Goal: Find specific page/section

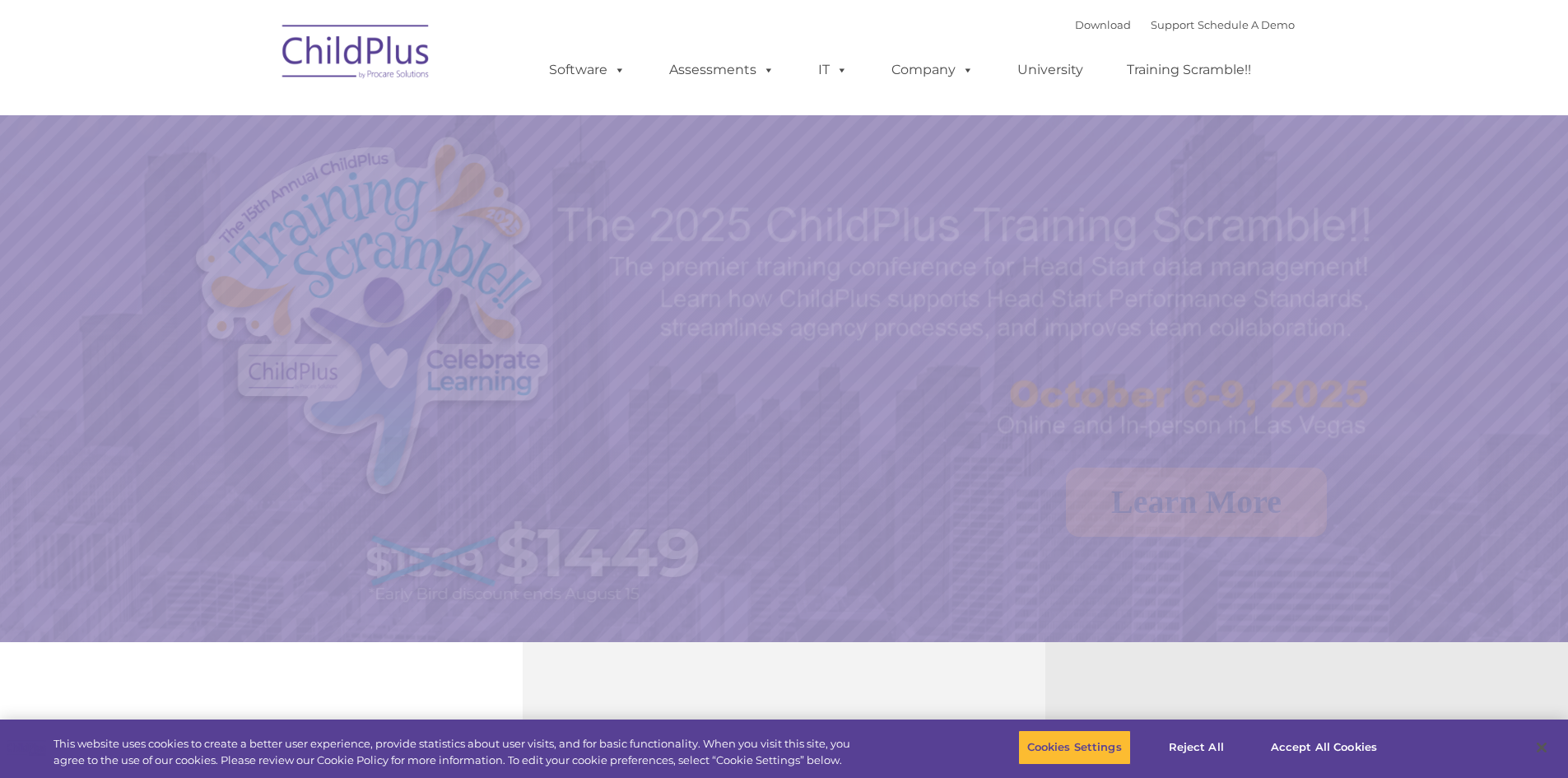
select select "MEDIUM"
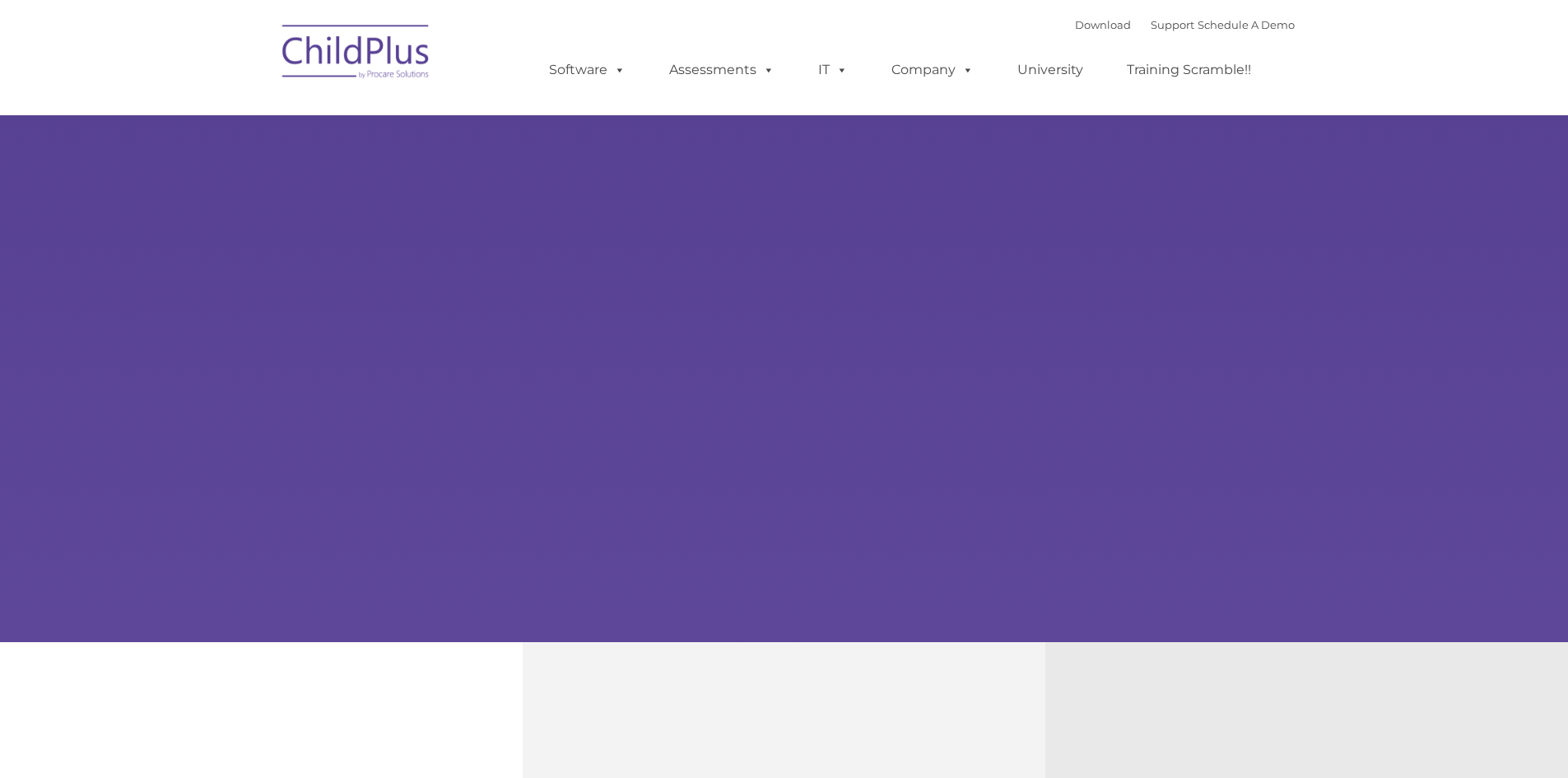
type input ""
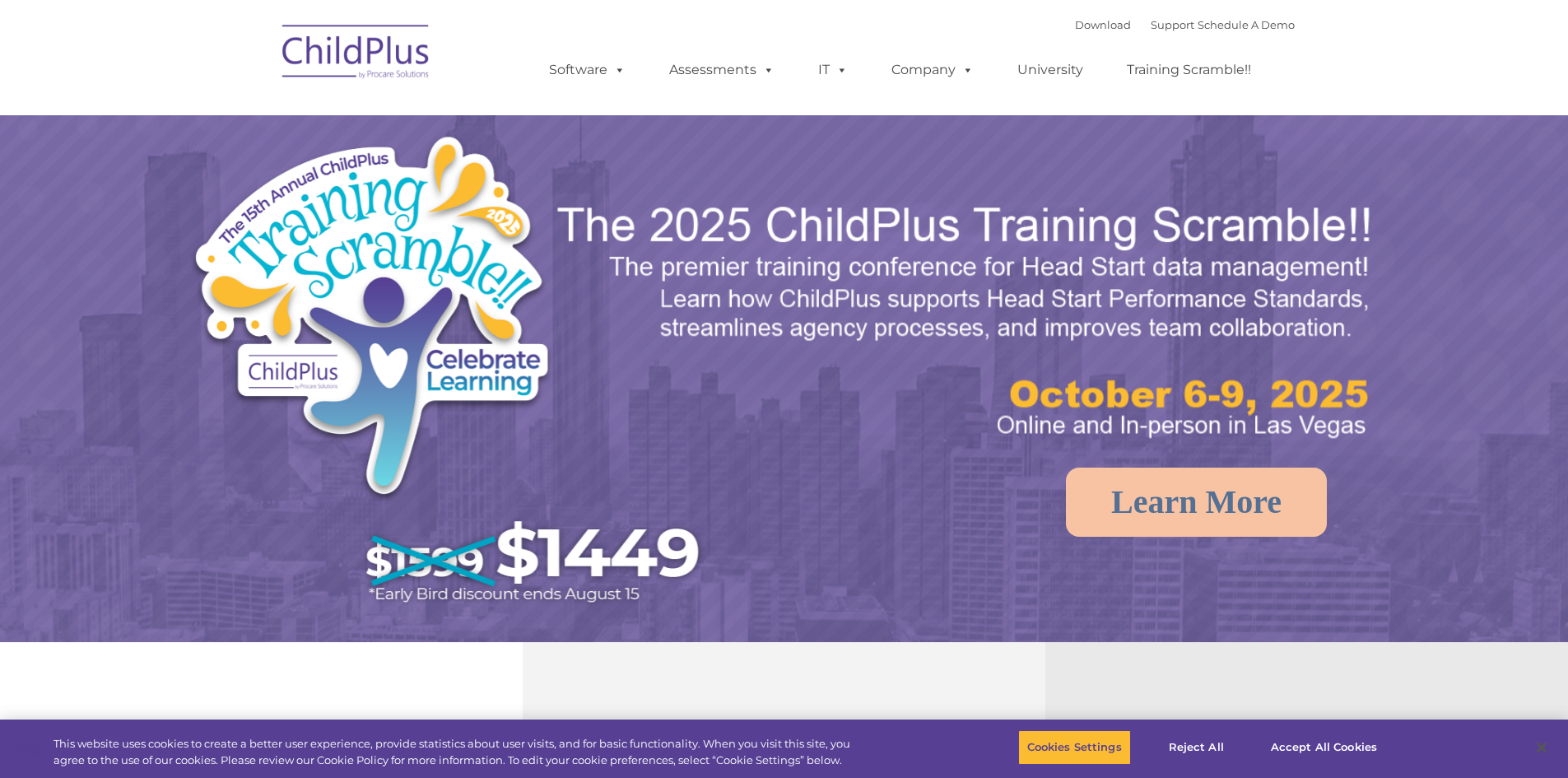
select select "MEDIUM"
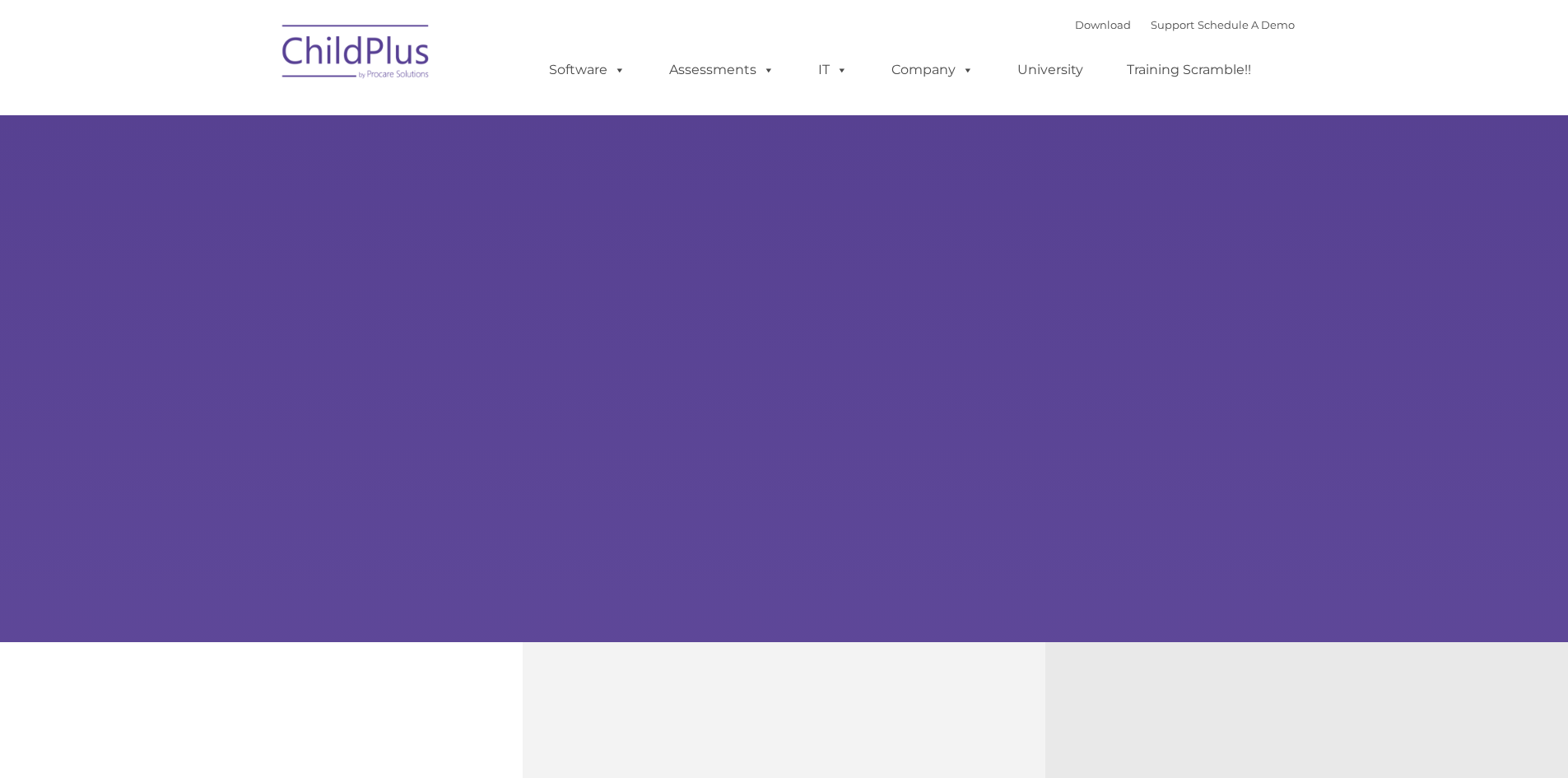
type input ""
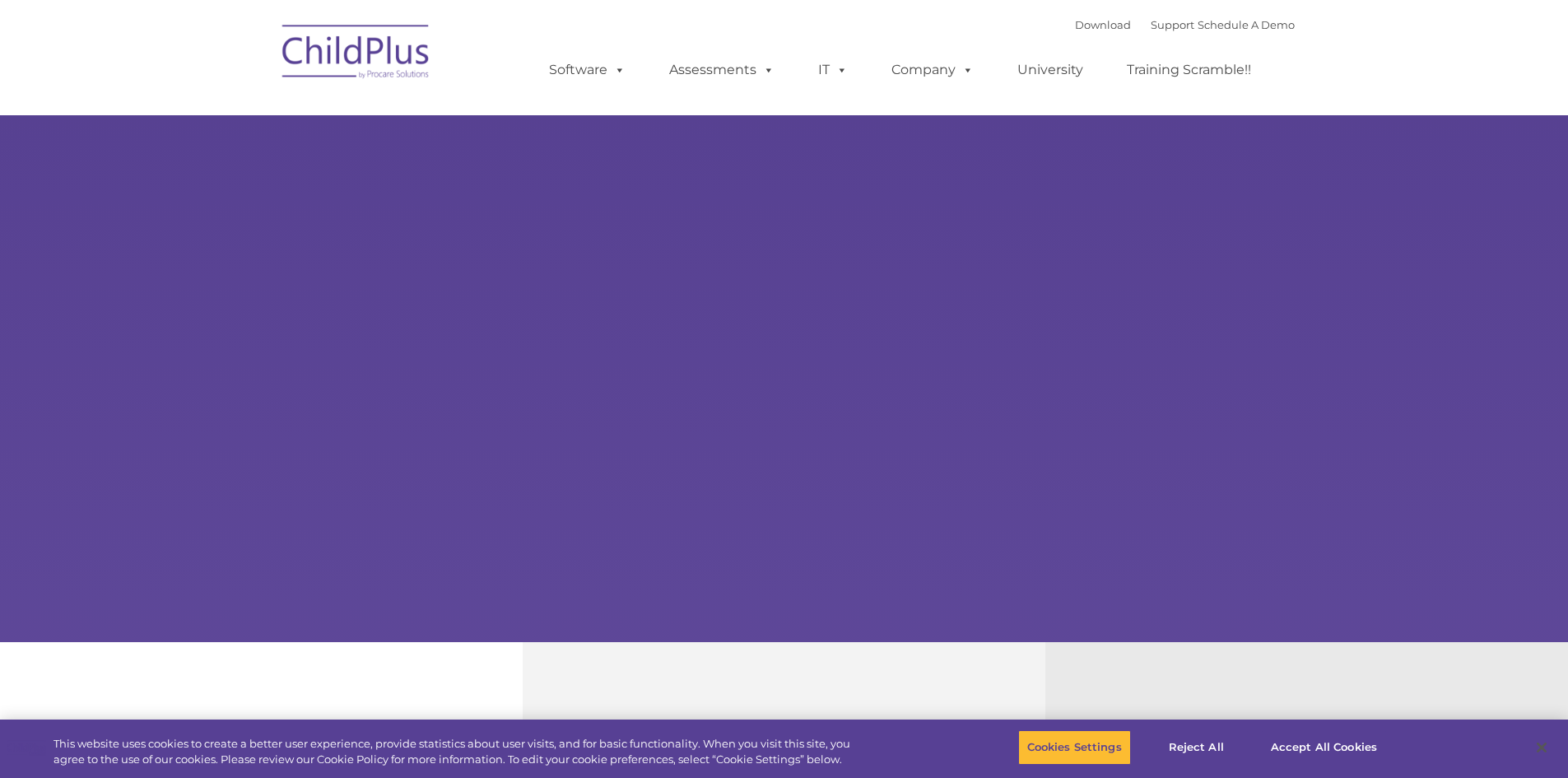
select select "MEDIUM"
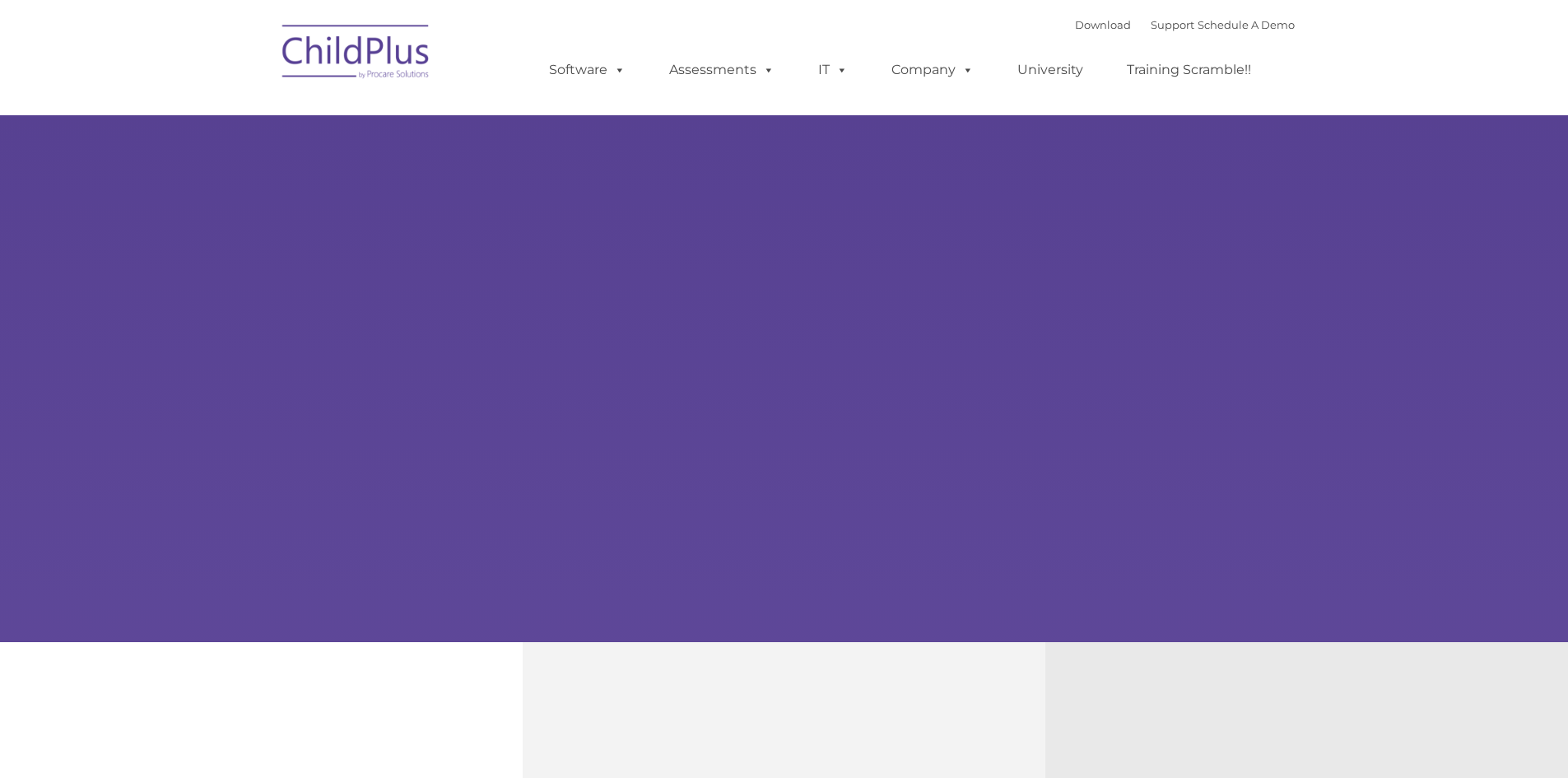
select select "MEDIUM"
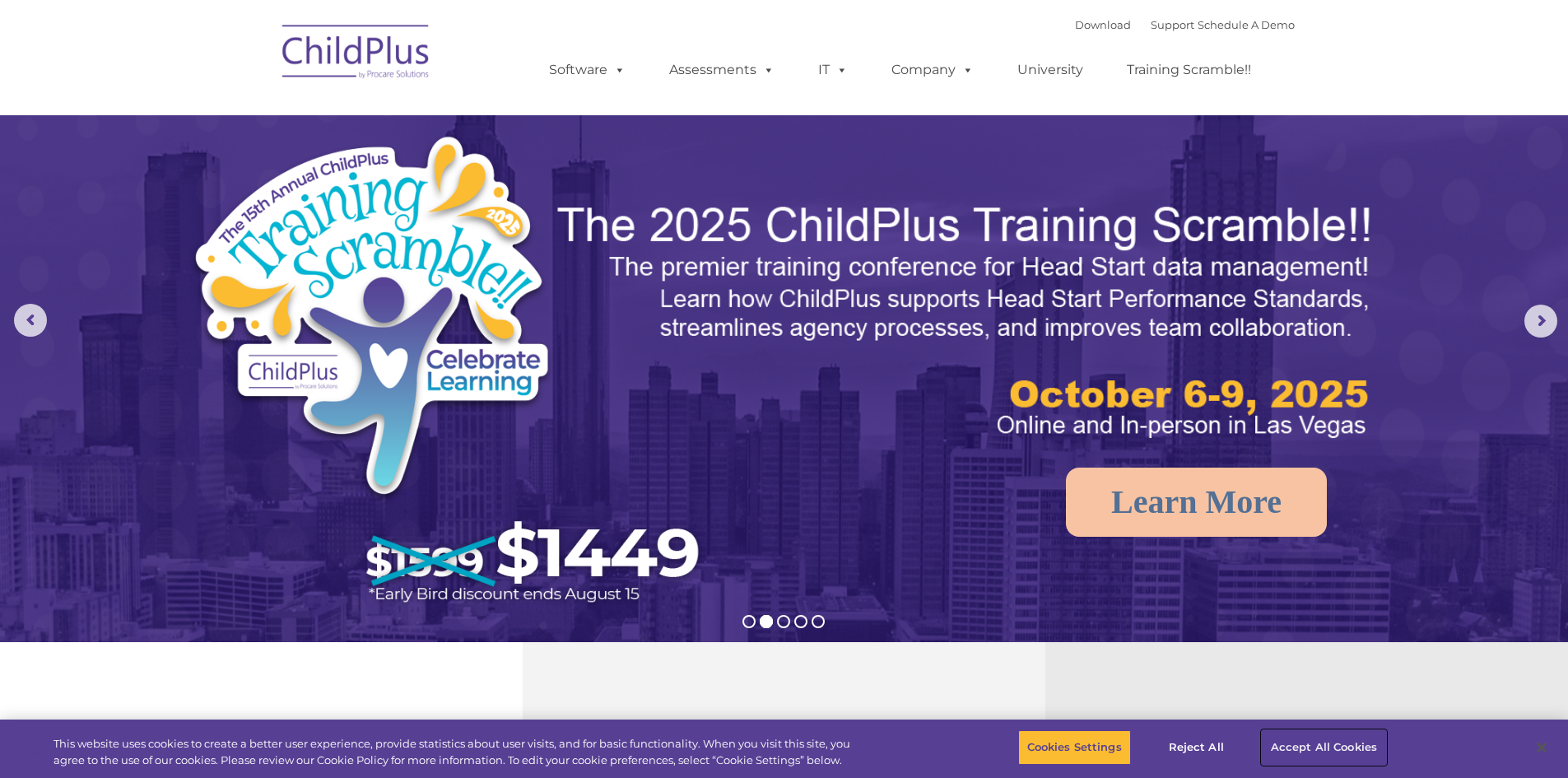
click at [1328, 743] on button "Accept All Cookies" at bounding box center [1323, 747] width 125 height 35
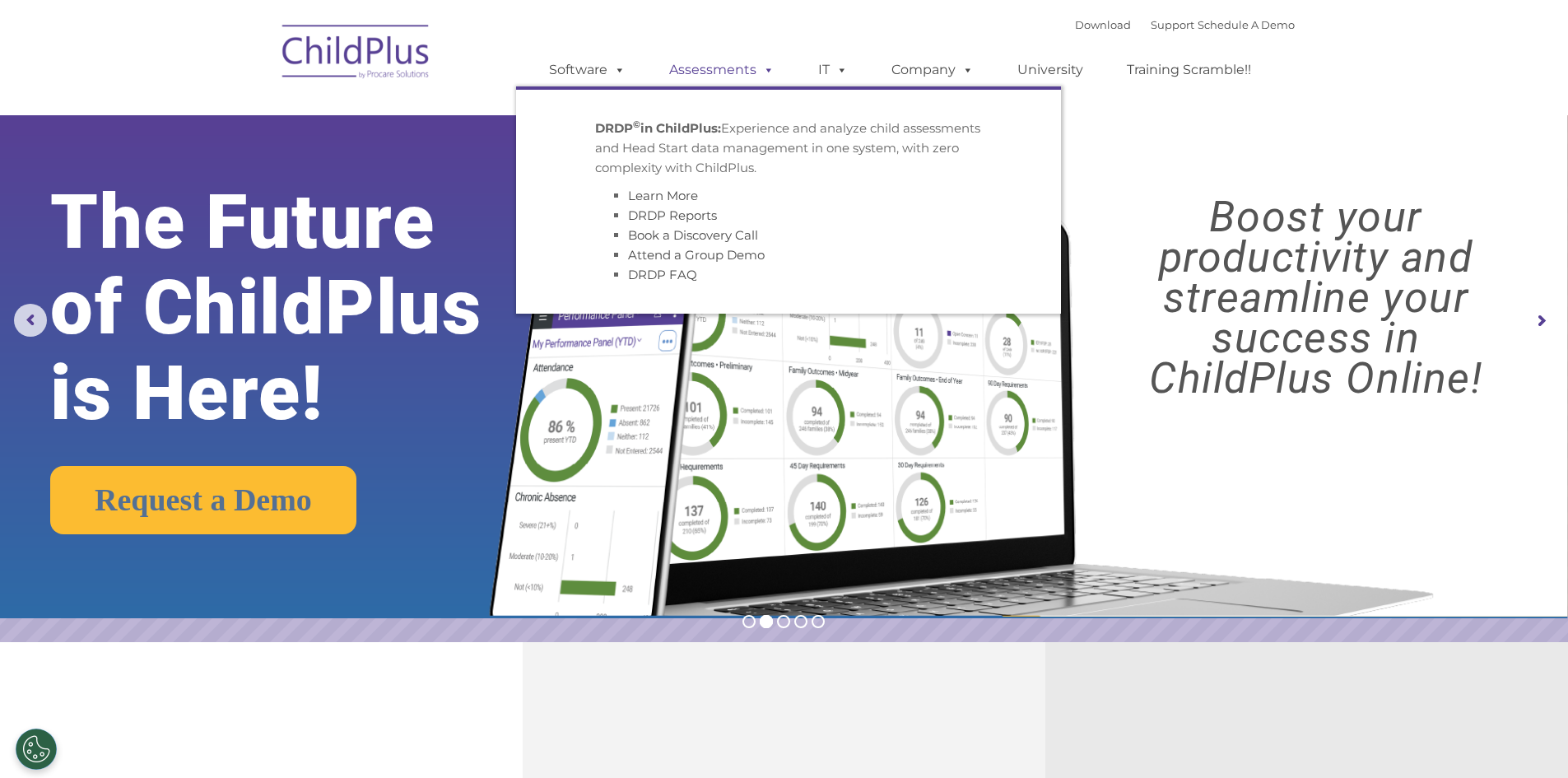
click at [704, 73] on link "Assessments" at bounding box center [722, 70] width 139 height 33
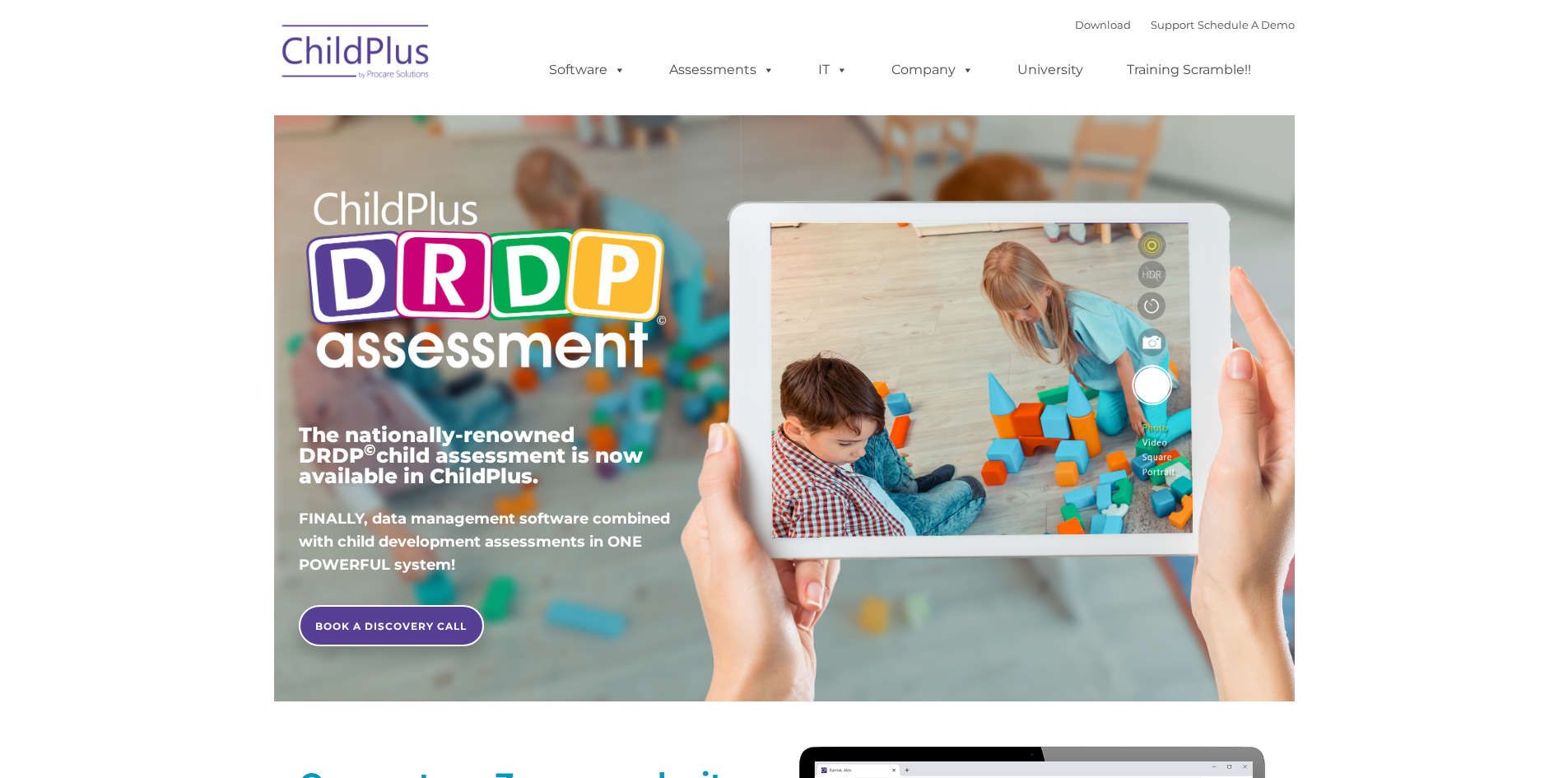
type input ""
